Goal: Transaction & Acquisition: Purchase product/service

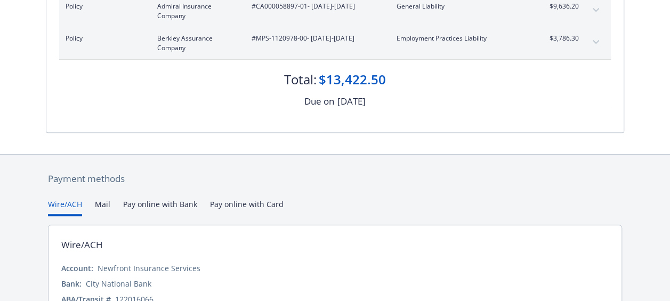
scroll to position [213, 0]
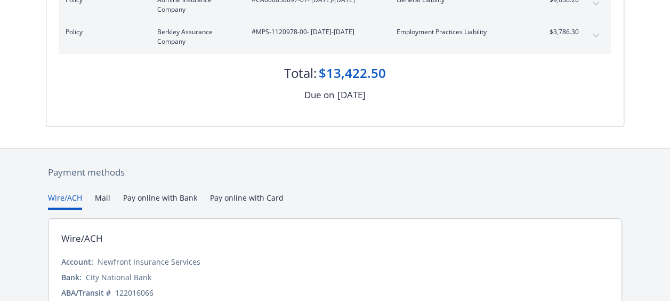
click at [318, 5] on span "#CA000058897-01 - [DATE]-[DATE]" at bounding box center [316, 0] width 128 height 10
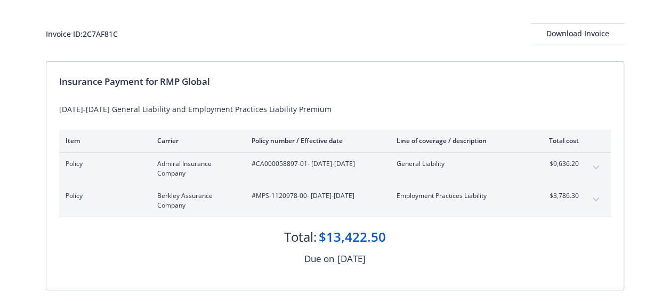
scroll to position [0, 0]
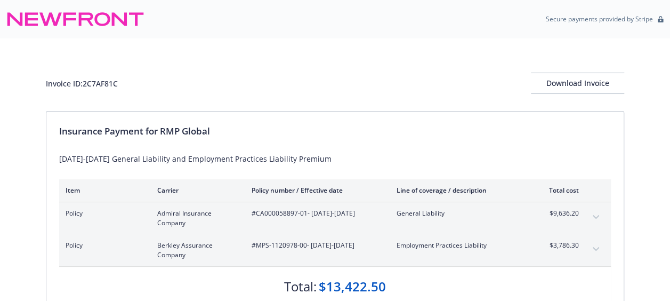
click at [604, 225] on button "expand content" at bounding box center [595, 216] width 17 height 17
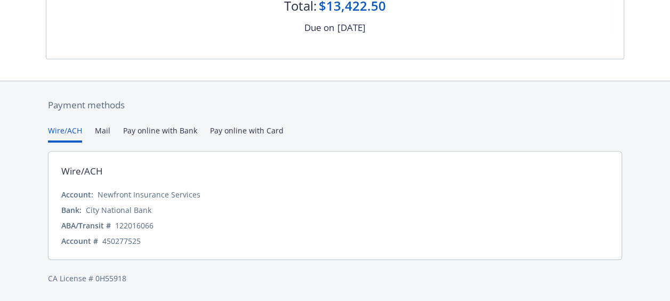
scroll to position [474, 0]
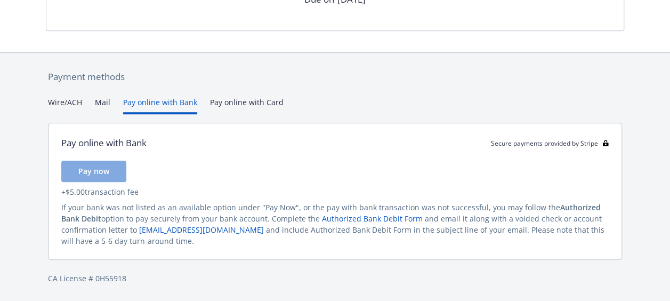
click at [181, 111] on button "Pay online with Bank" at bounding box center [160, 105] width 74 height 18
click at [117, 182] on button "Pay now" at bounding box center [93, 170] width 65 height 21
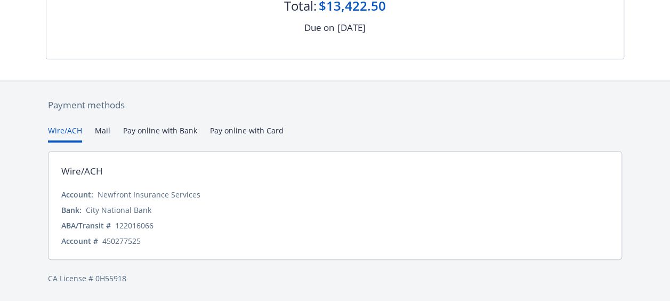
click at [72, 125] on button "Wire/ACH" at bounding box center [65, 134] width 34 height 18
click at [172, 125] on button "Pay online with Bank" at bounding box center [160, 134] width 74 height 18
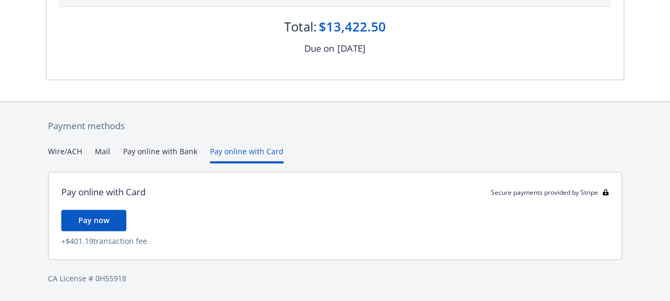
click at [268, 106] on div "Payment methods Wire/ACH Mail Pay online with Bank Pay online with Card Pay onl…" at bounding box center [335, 201] width 578 height 199
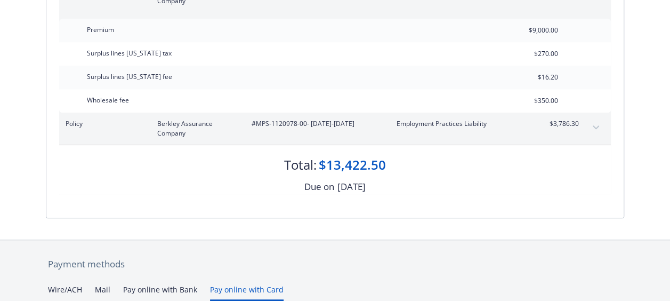
scroll to position [239, 0]
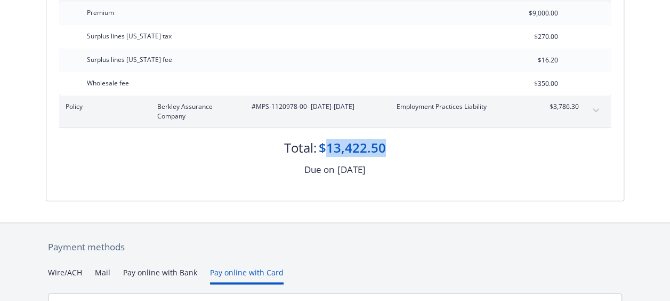
drag, startPoint x: 390, startPoint y: 197, endPoint x: 324, endPoint y: 197, distance: 66.1
click at [324, 157] on div "Total: $13,422.50" at bounding box center [335, 142] width 552 height 29
drag, startPoint x: 324, startPoint y: 197, endPoint x: 447, endPoint y: 207, distance: 123.0
click at [447, 157] on div "Total: $13,422.50" at bounding box center [335, 142] width 552 height 29
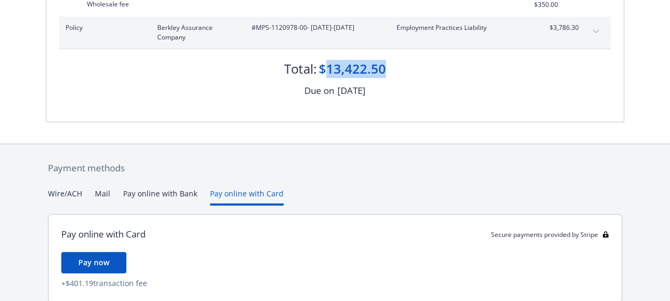
scroll to position [452, 0]
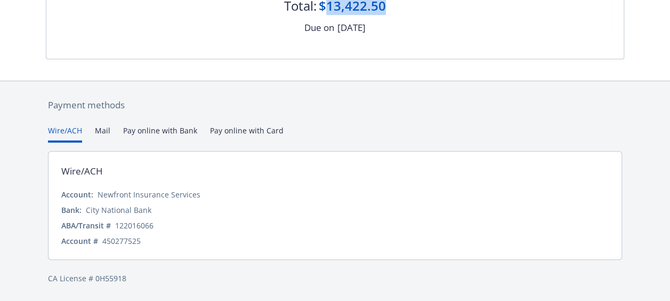
click at [63, 132] on button "Wire/ACH" at bounding box center [65, 134] width 34 height 18
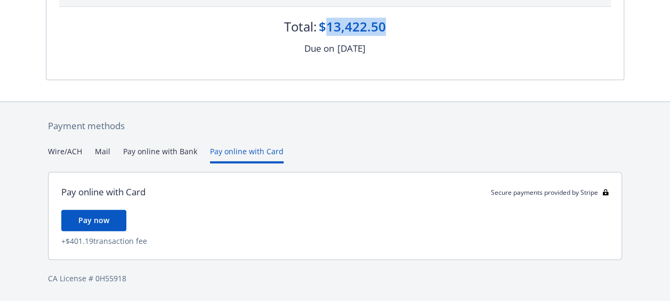
click at [231, 146] on button "Pay online with Card" at bounding box center [247, 155] width 74 height 18
click at [63, 146] on button "Wire/ACH" at bounding box center [65, 155] width 34 height 18
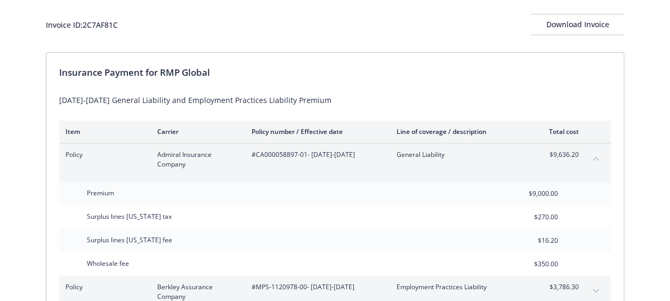
scroll to position [107, 0]
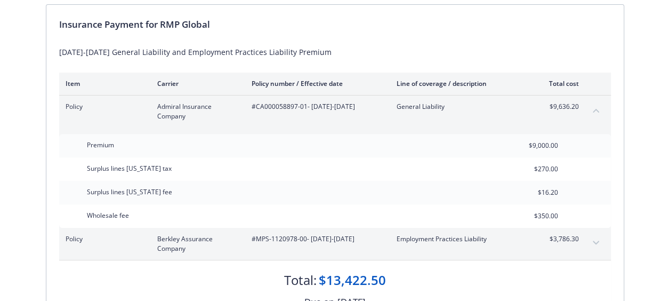
click at [359, 58] on div "[DATE]-[DATE] General Liability and Employment Practices Liability Premium" at bounding box center [335, 51] width 552 height 11
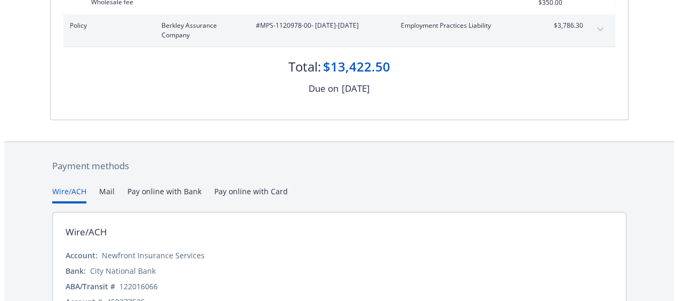
scroll to position [474, 0]
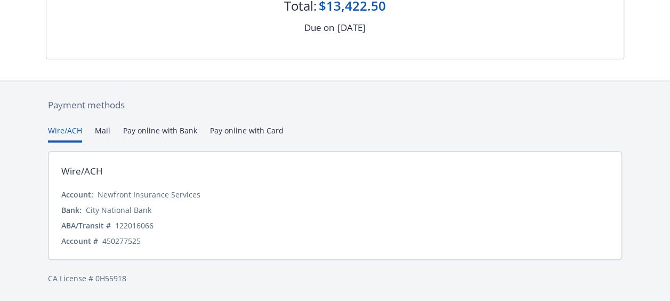
click at [177, 125] on button "Pay online with Bank" at bounding box center [160, 134] width 74 height 18
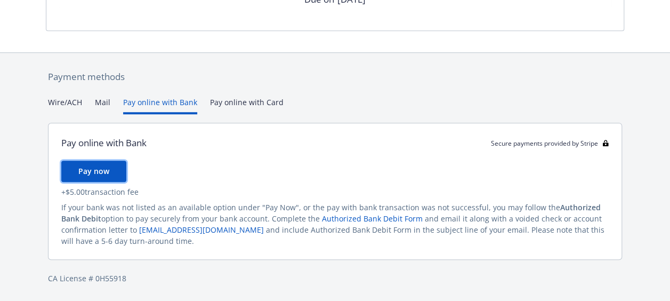
click at [92, 176] on span "Pay now" at bounding box center [93, 171] width 31 height 10
click at [102, 176] on span "Pay now" at bounding box center [93, 171] width 31 height 10
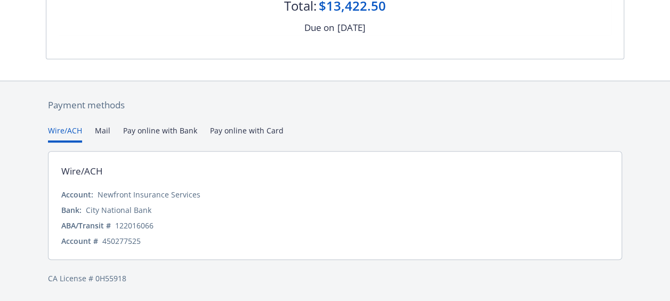
click at [58, 81] on div "Payment methods Wire/ACH Mail Pay online with Bank Pay online with Card Wire/AC…" at bounding box center [335, 191] width 578 height 220
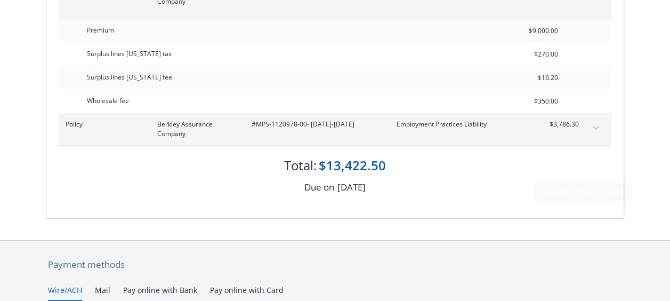
scroll to position [155, 0]
